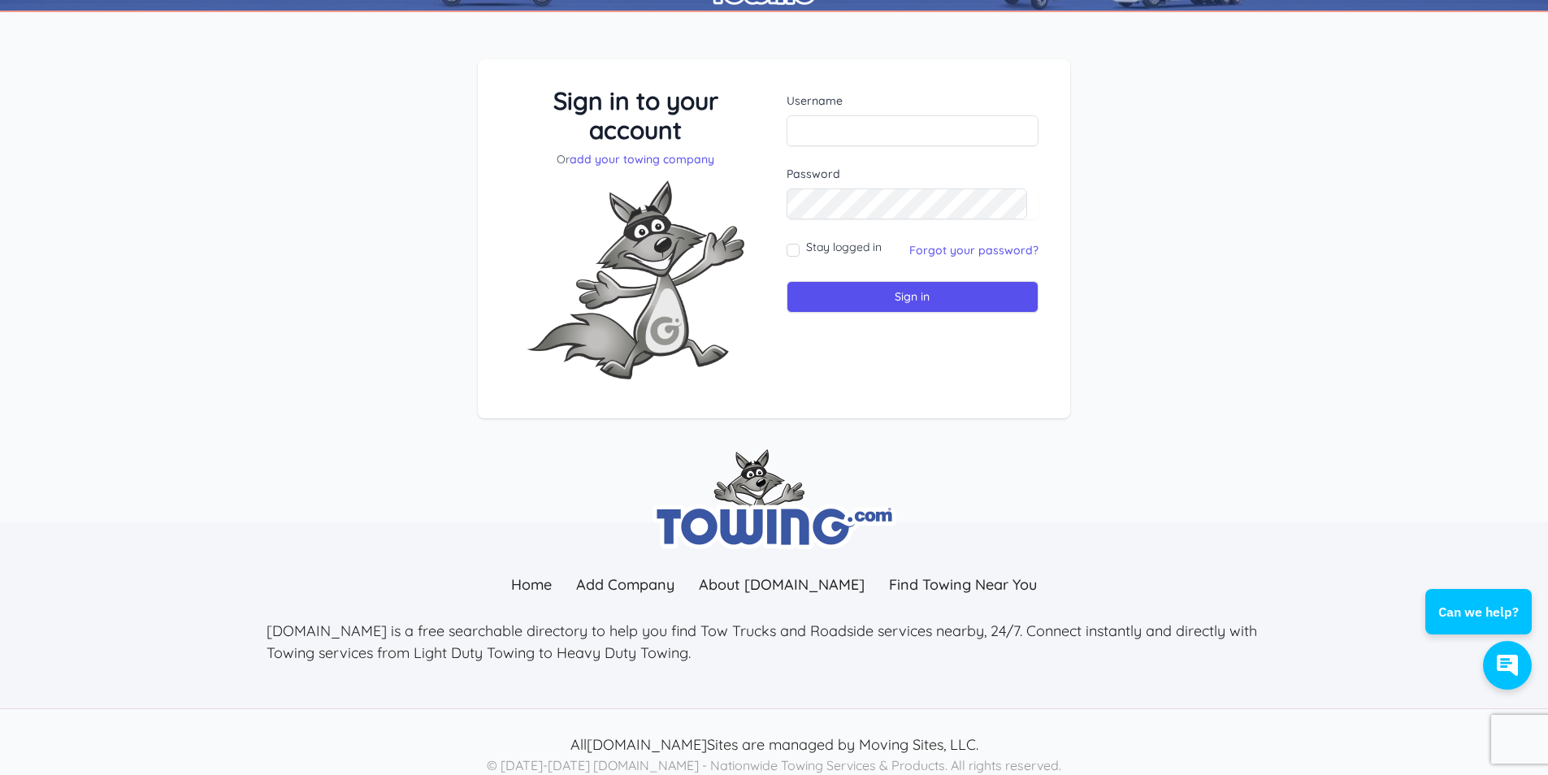
scroll to position [76, 0]
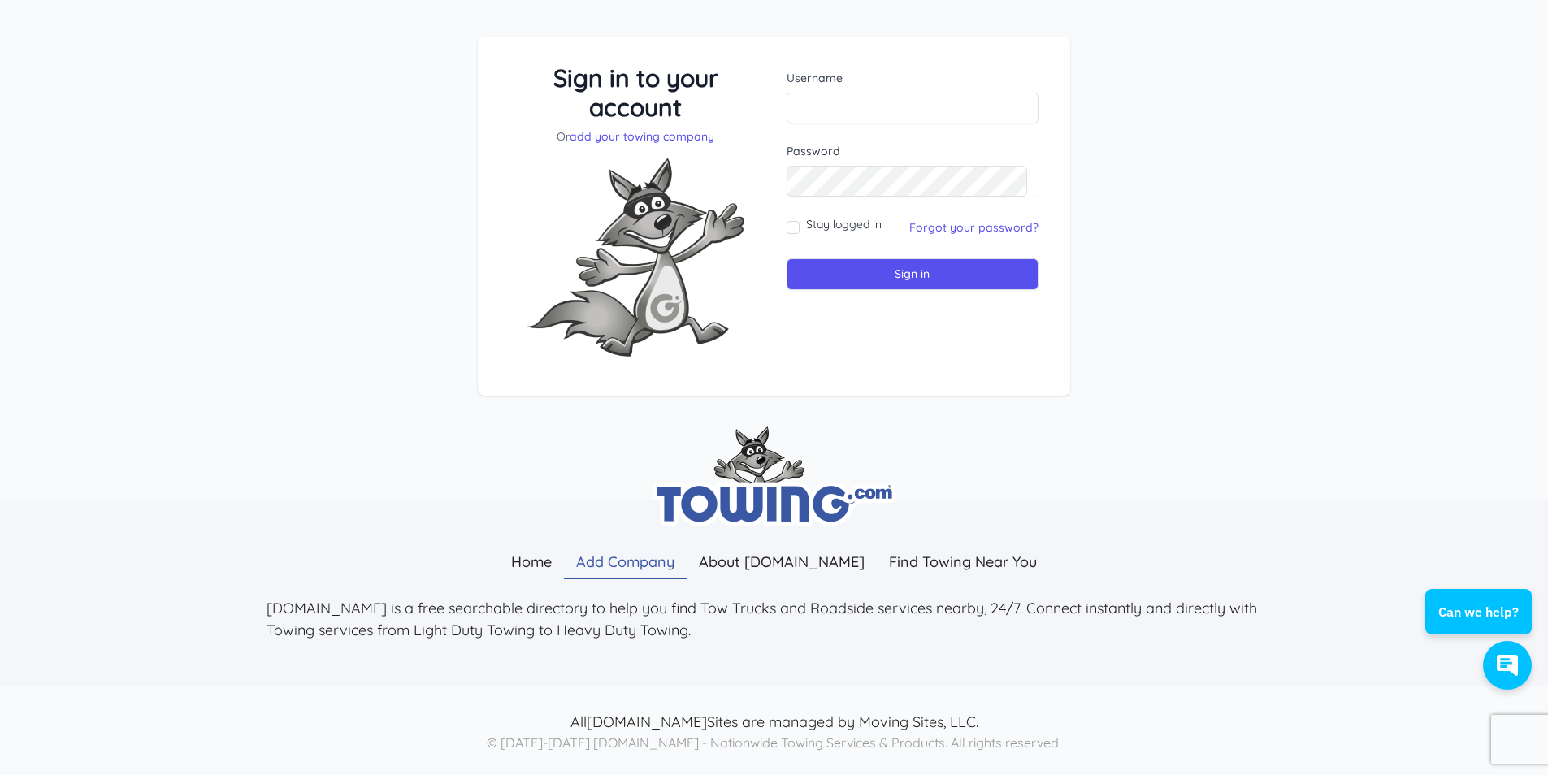
click at [608, 549] on link "Add Company" at bounding box center [625, 561] width 123 height 35
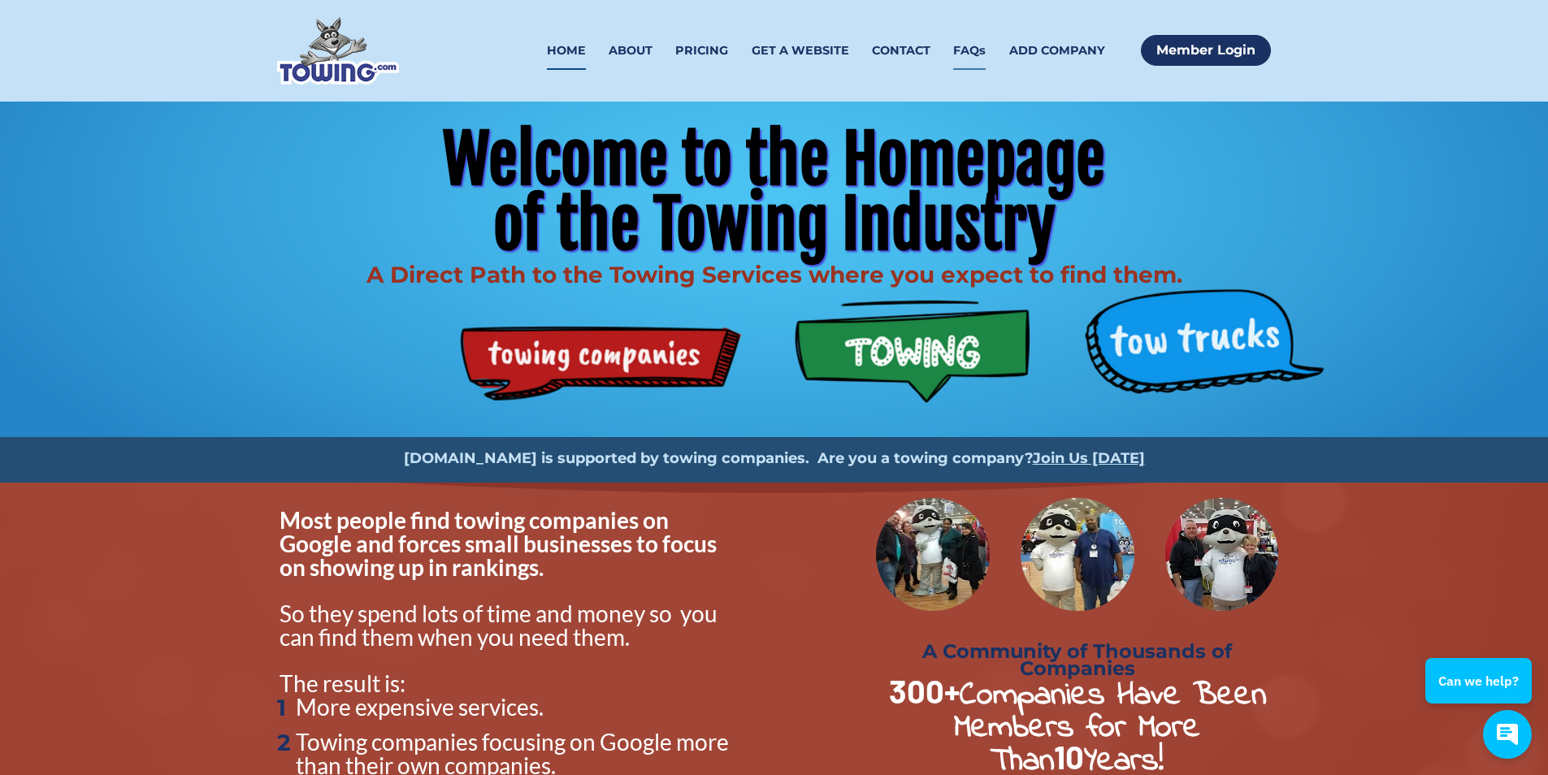
click at [965, 42] on link "FAQs" at bounding box center [969, 51] width 32 height 38
